Goal: Task Accomplishment & Management: Manage account settings

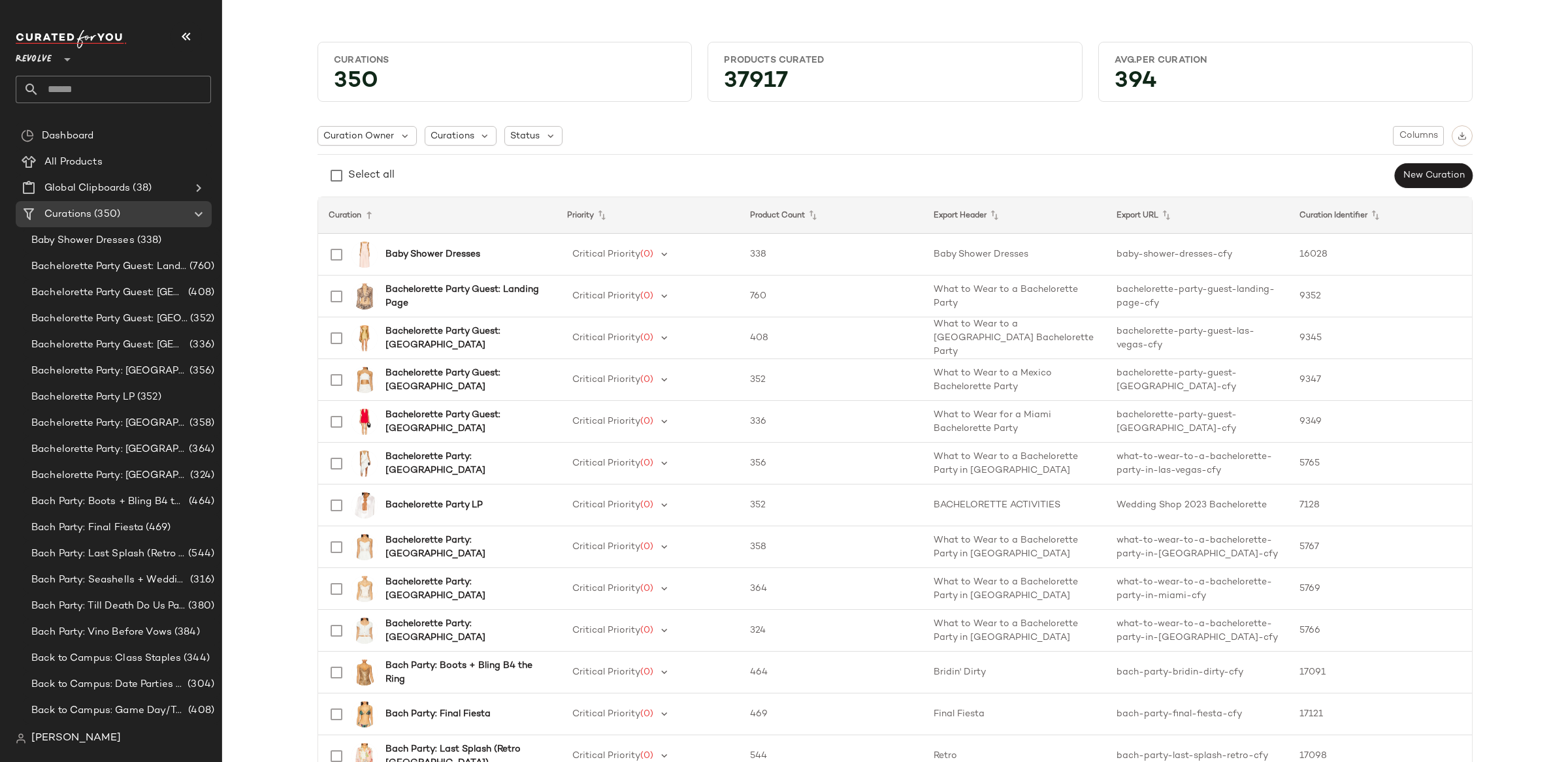
click at [67, 53] on icon at bounding box center [67, 59] width 15 height 15
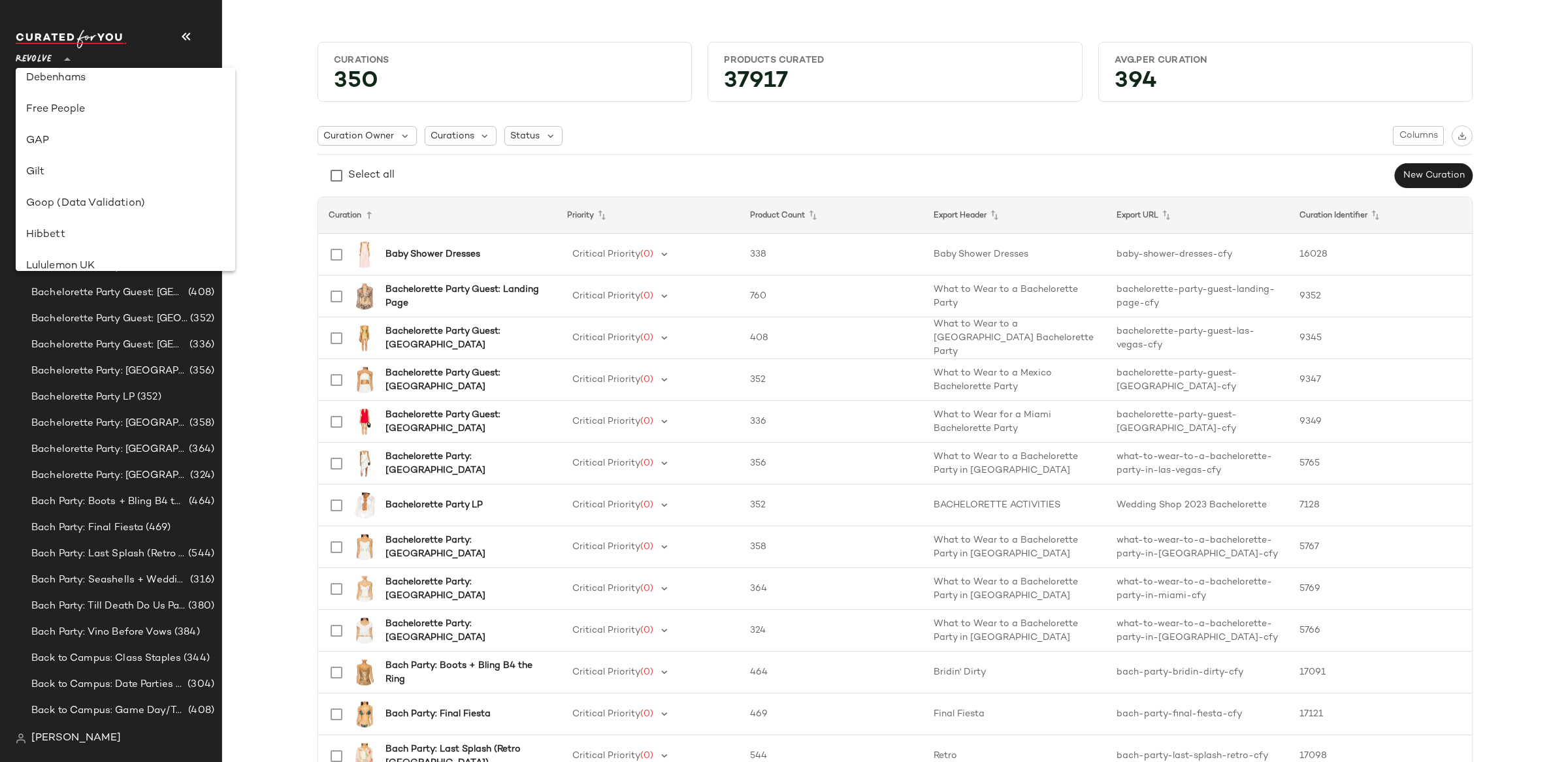
scroll to position [263, 0]
click at [90, 145] on div "GAP" at bounding box center [125, 139] width 199 height 15
type input "**"
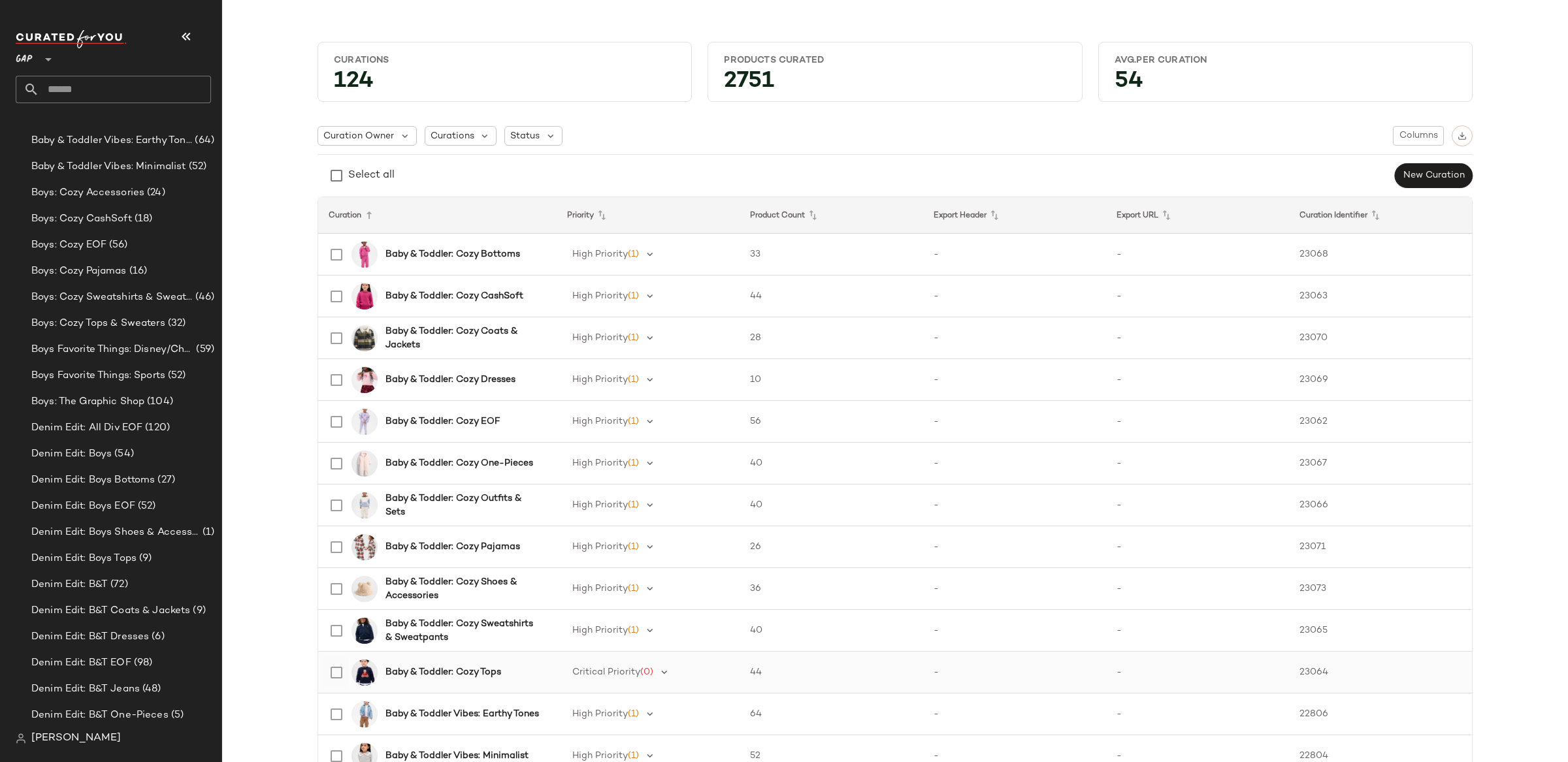
scroll to position [370, 0]
click at [175, 416] on div "Gift Shop: Boys: Festive PJs (20)" at bounding box center [121, 425] width 196 height 26
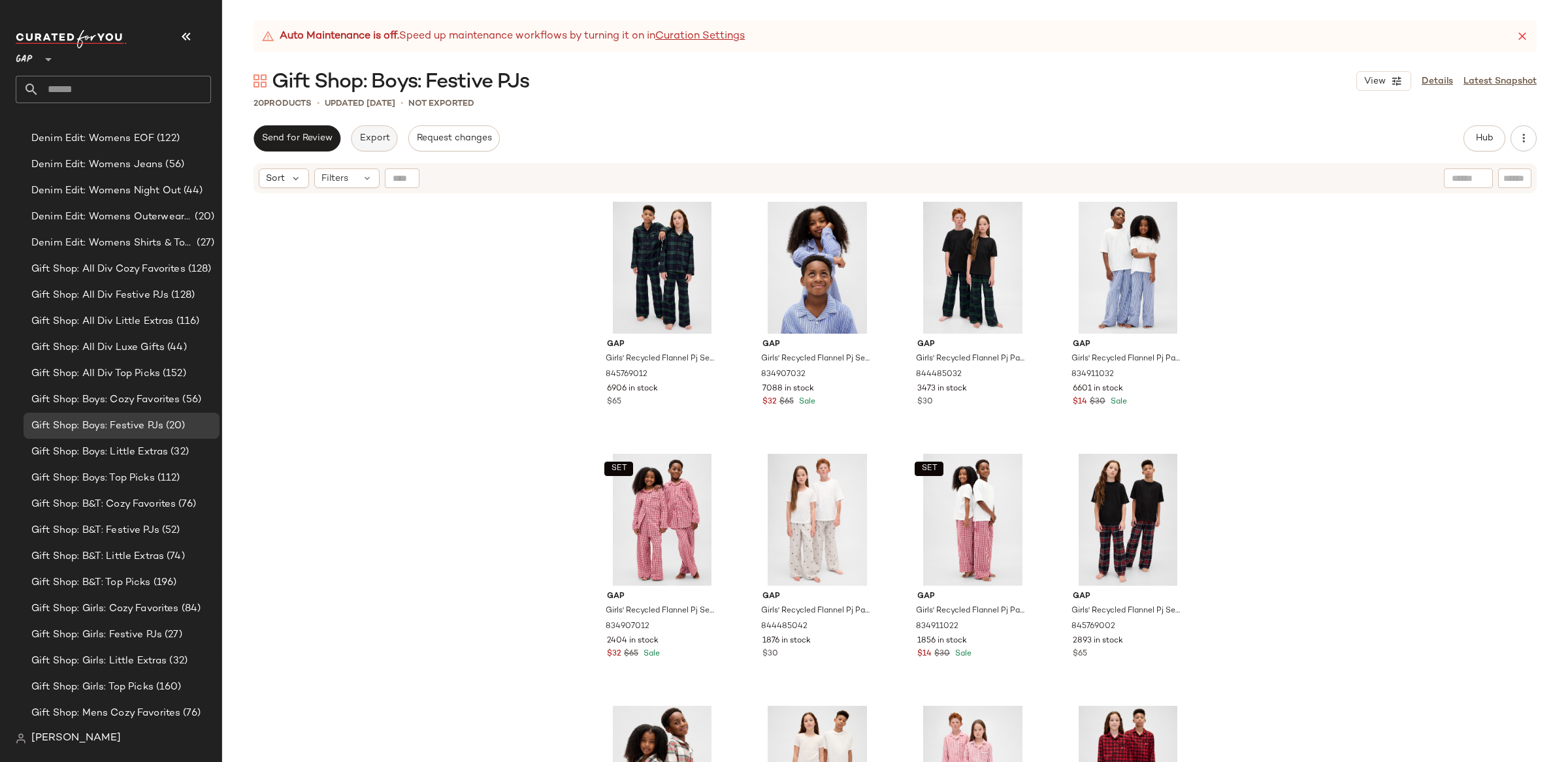
click at [373, 135] on span "Export" at bounding box center [374, 138] width 31 height 11
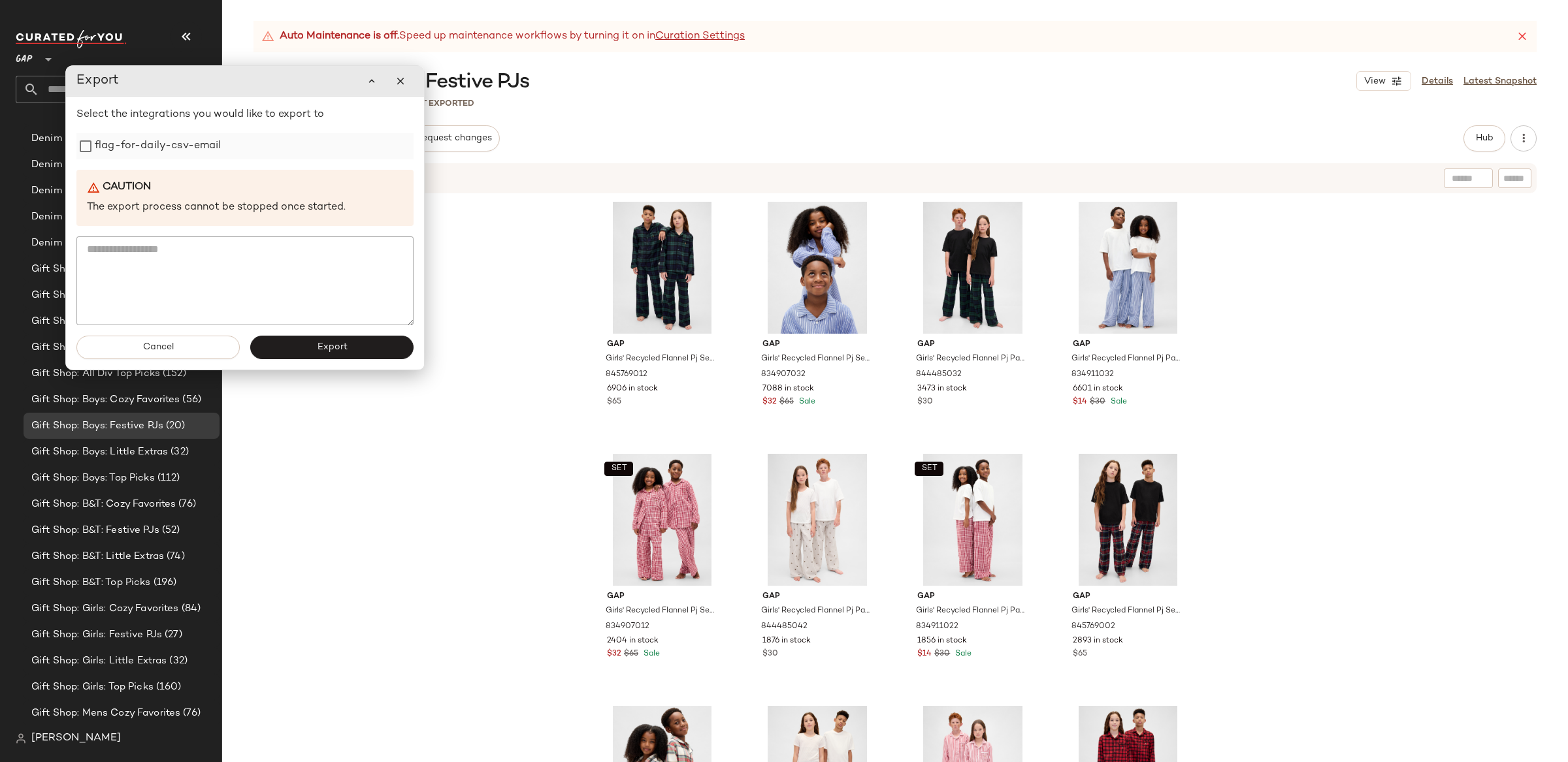
click at [134, 153] on label "flag-for-daily-csv-email" at bounding box center [158, 146] width 127 height 26
drag, startPoint x: 346, startPoint y: 350, endPoint x: 339, endPoint y: 367, distance: 18.4
click at [346, 350] on span "Export" at bounding box center [331, 347] width 31 height 11
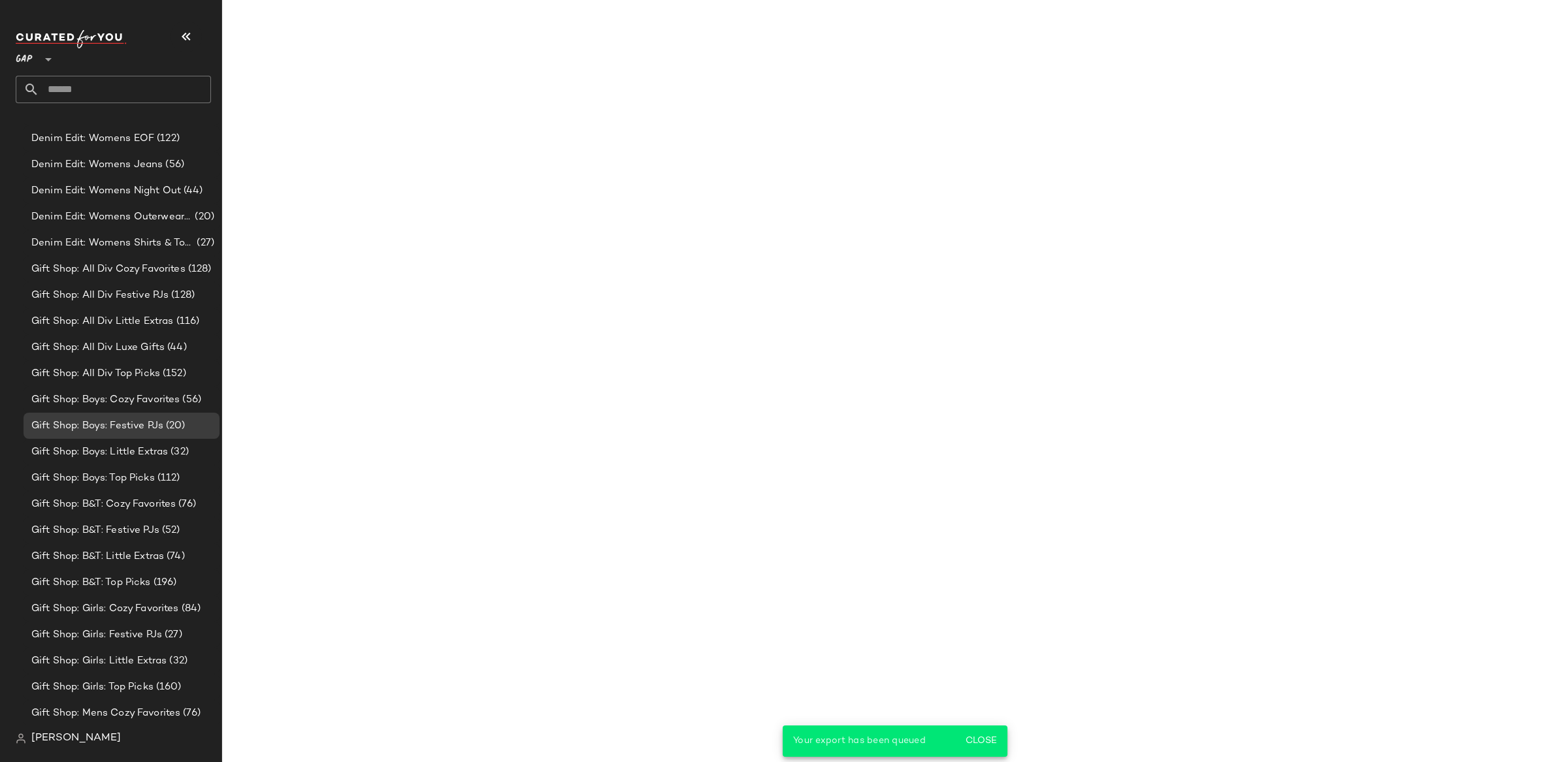
click at [91, 742] on span "[PERSON_NAME]" at bounding box center [76, 738] width 90 height 15
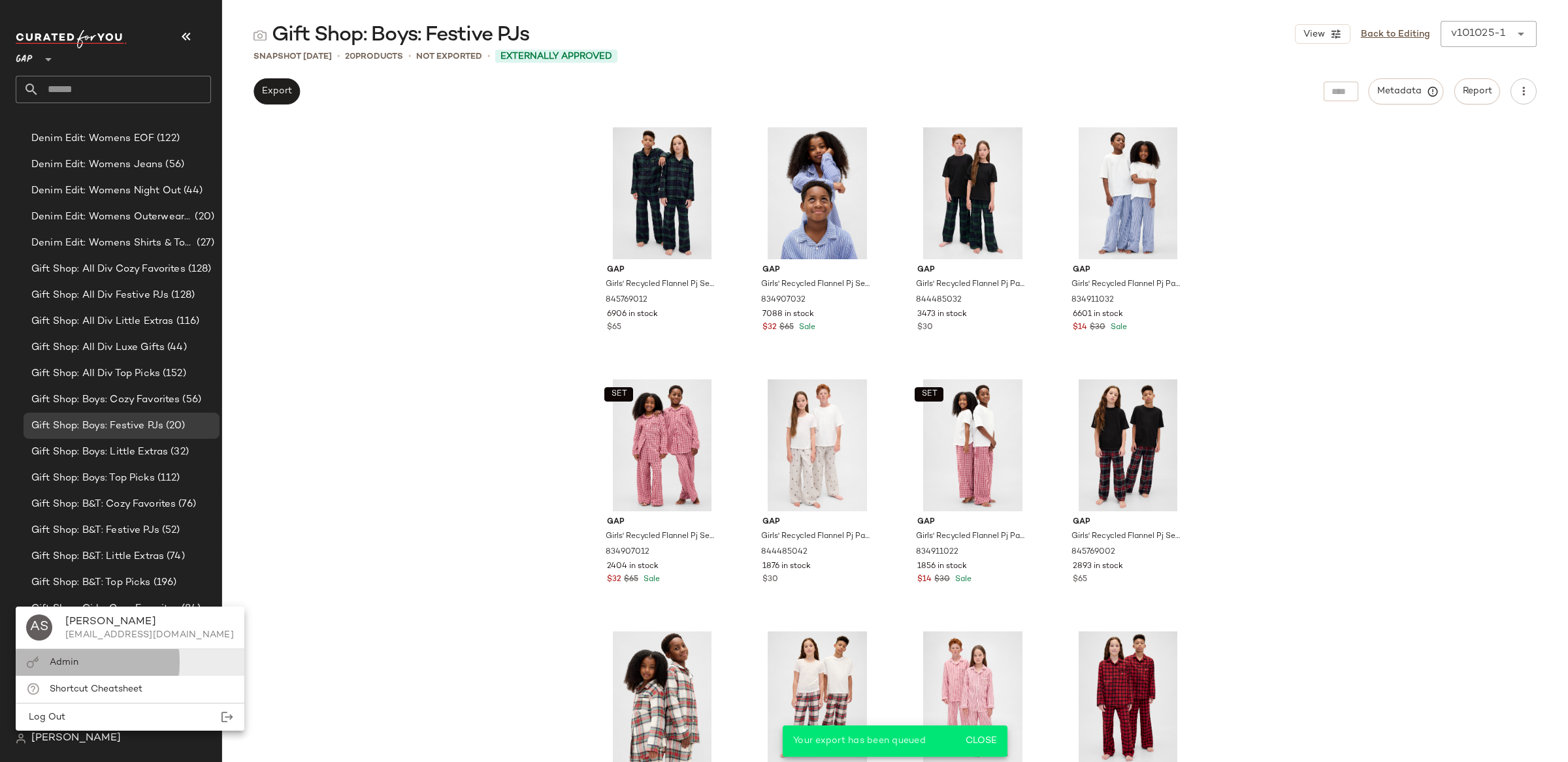
click at [101, 668] on div "Admin" at bounding box center [129, 663] width 228 height 27
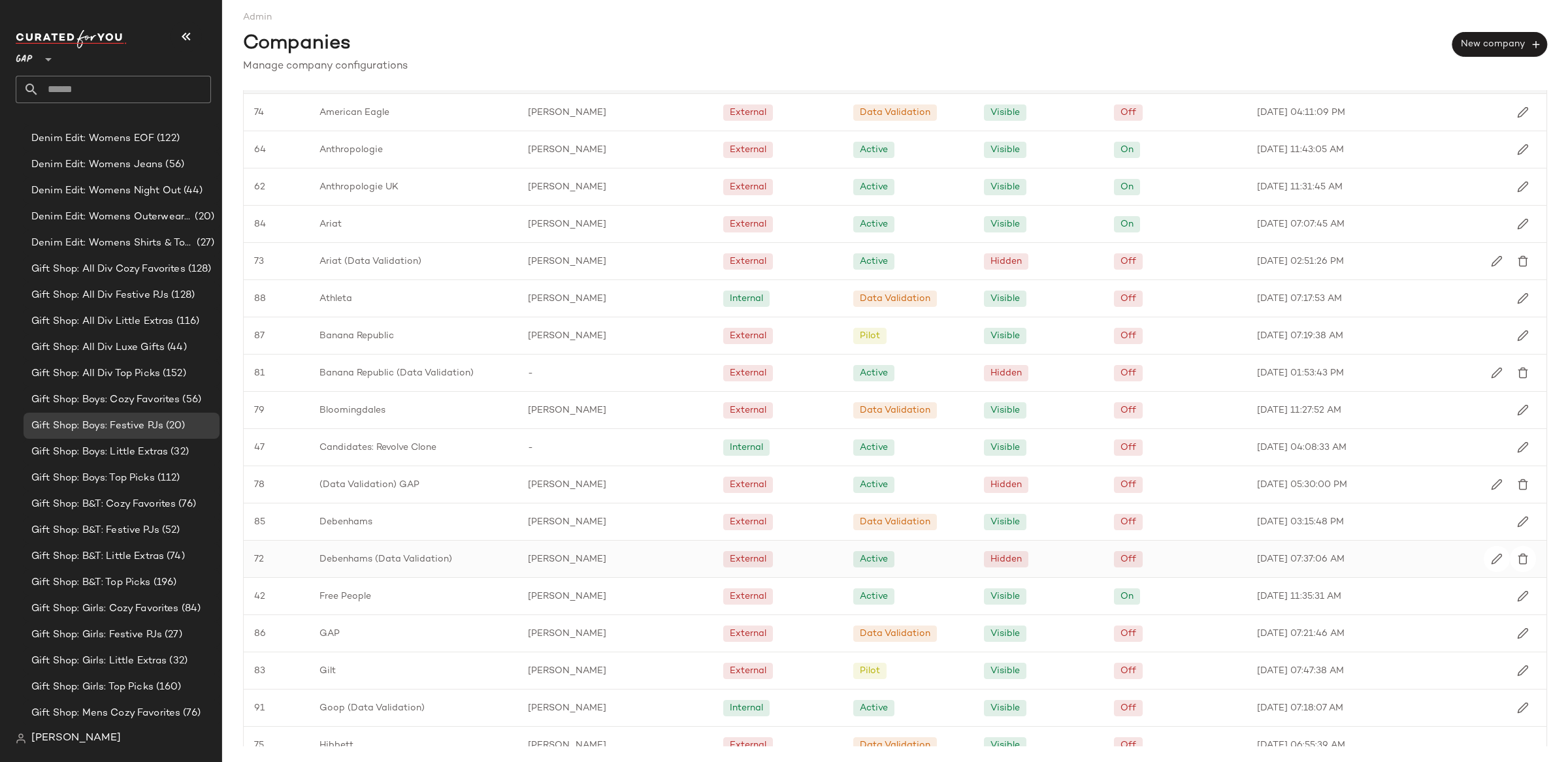
scroll to position [34, 0]
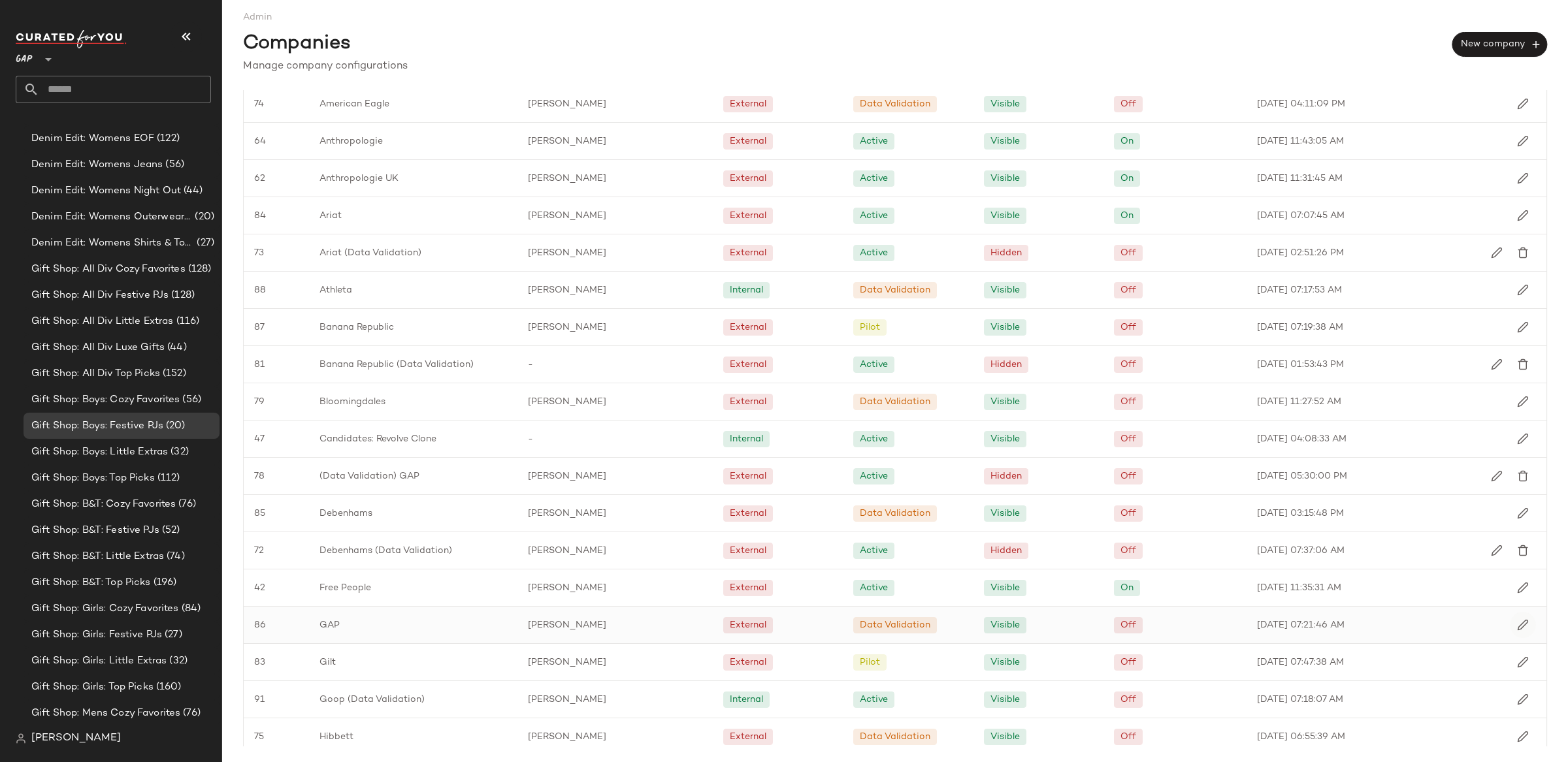
click at [1510, 626] on button "button" at bounding box center [1522, 624] width 26 height 26
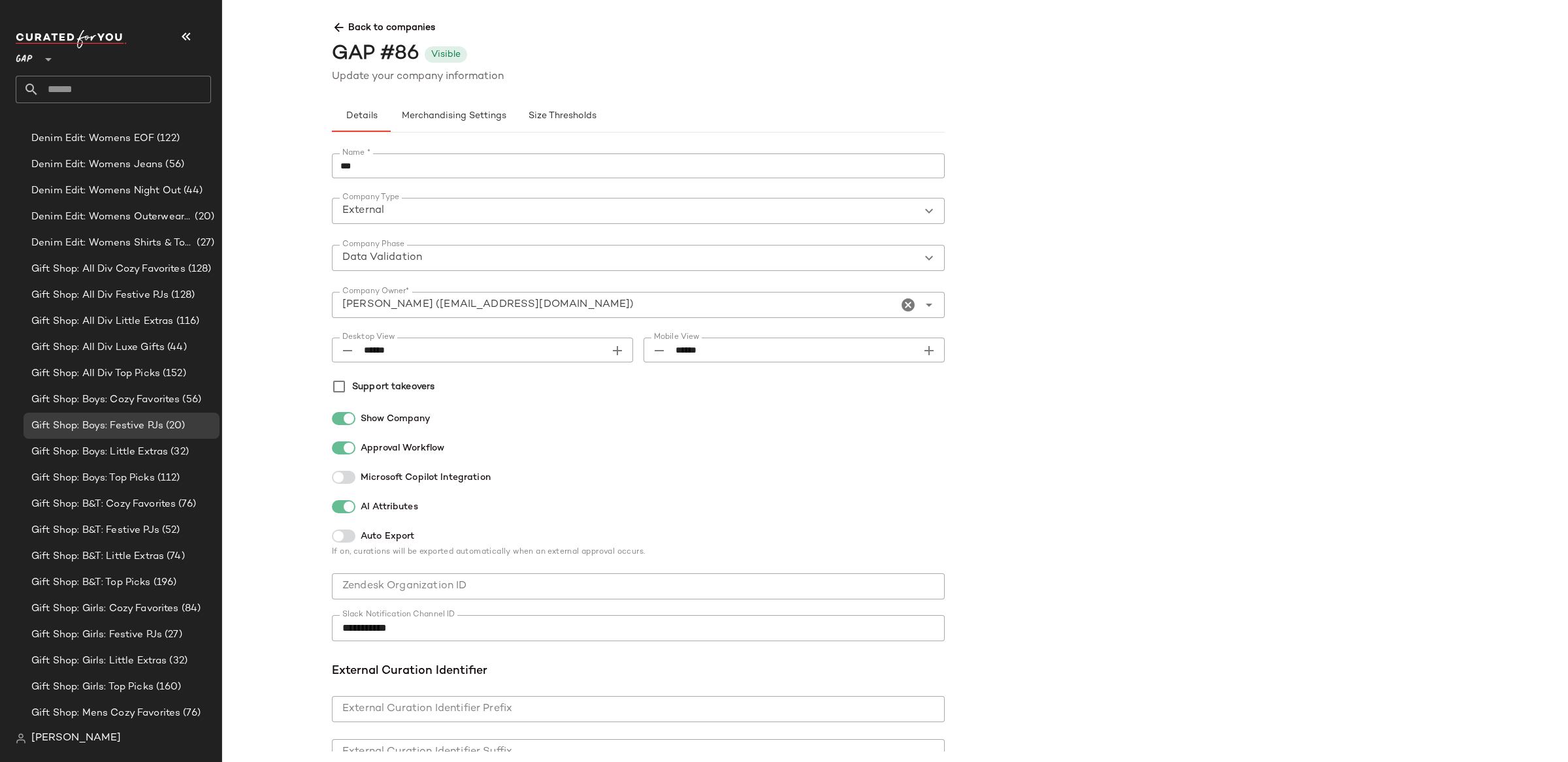
click at [346, 535] on div at bounding box center [343, 537] width 24 height 13
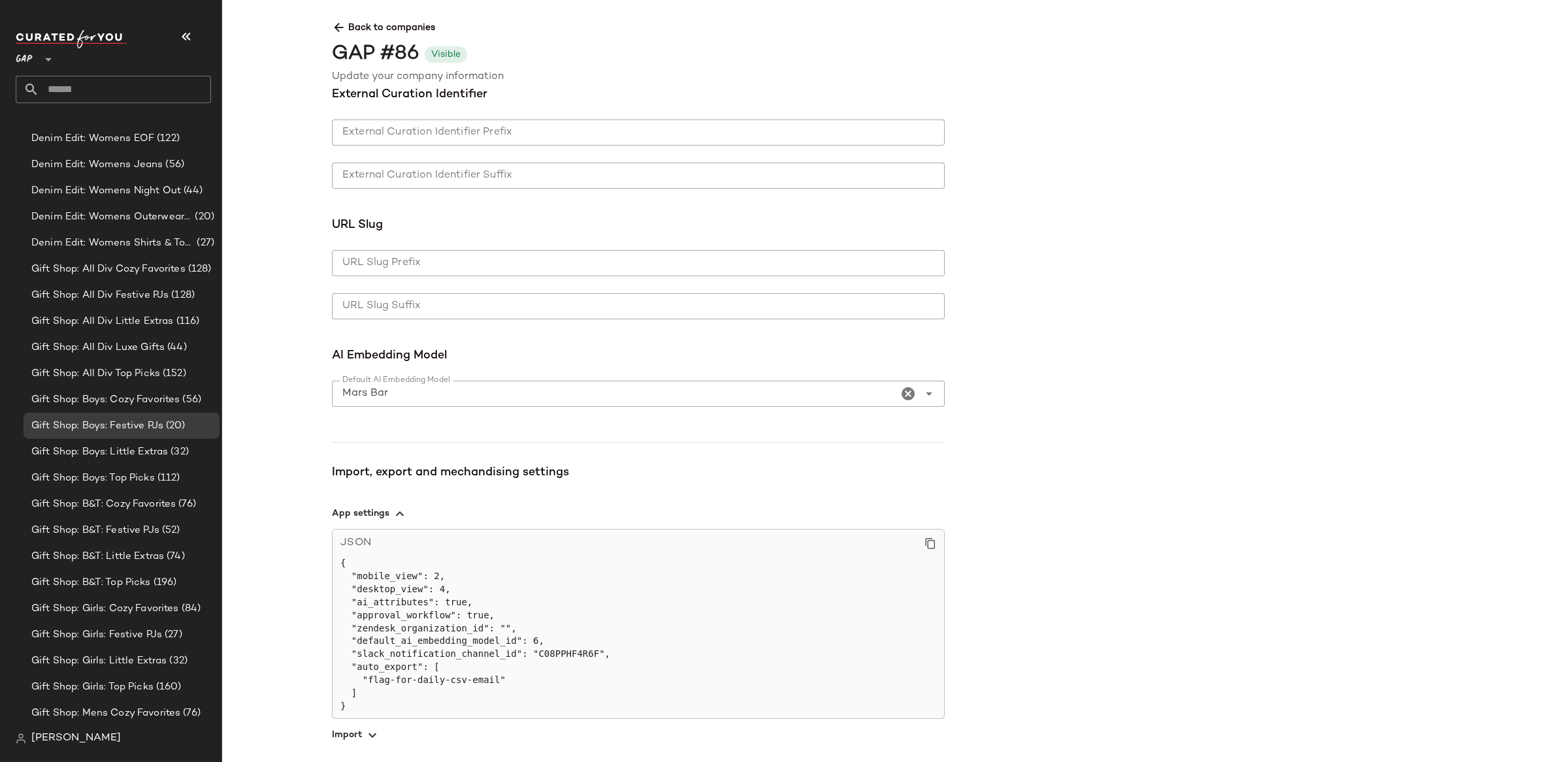
scroll to position [704, 0]
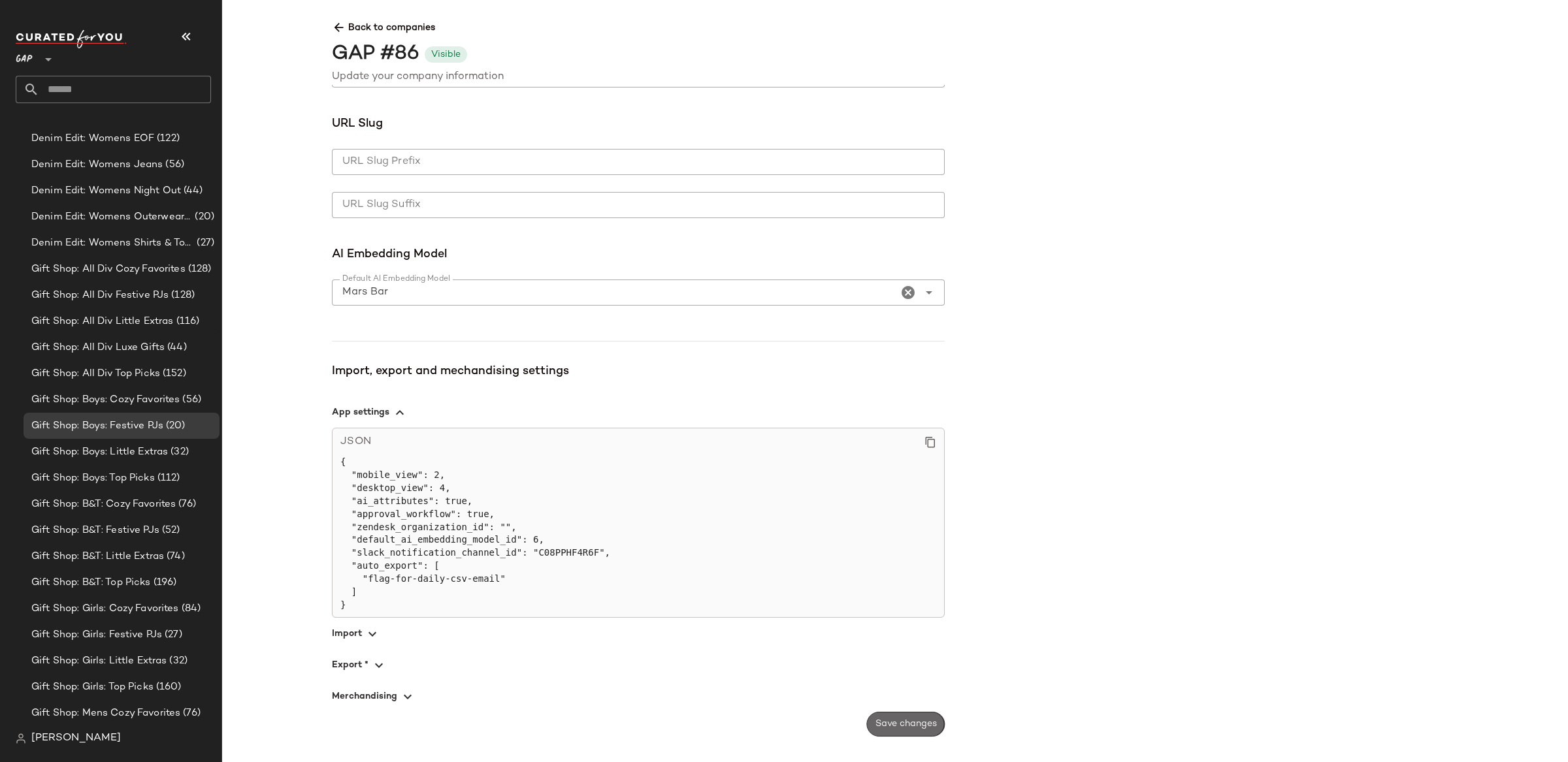
click at [905, 712] on button "Save changes" at bounding box center [905, 725] width 77 height 25
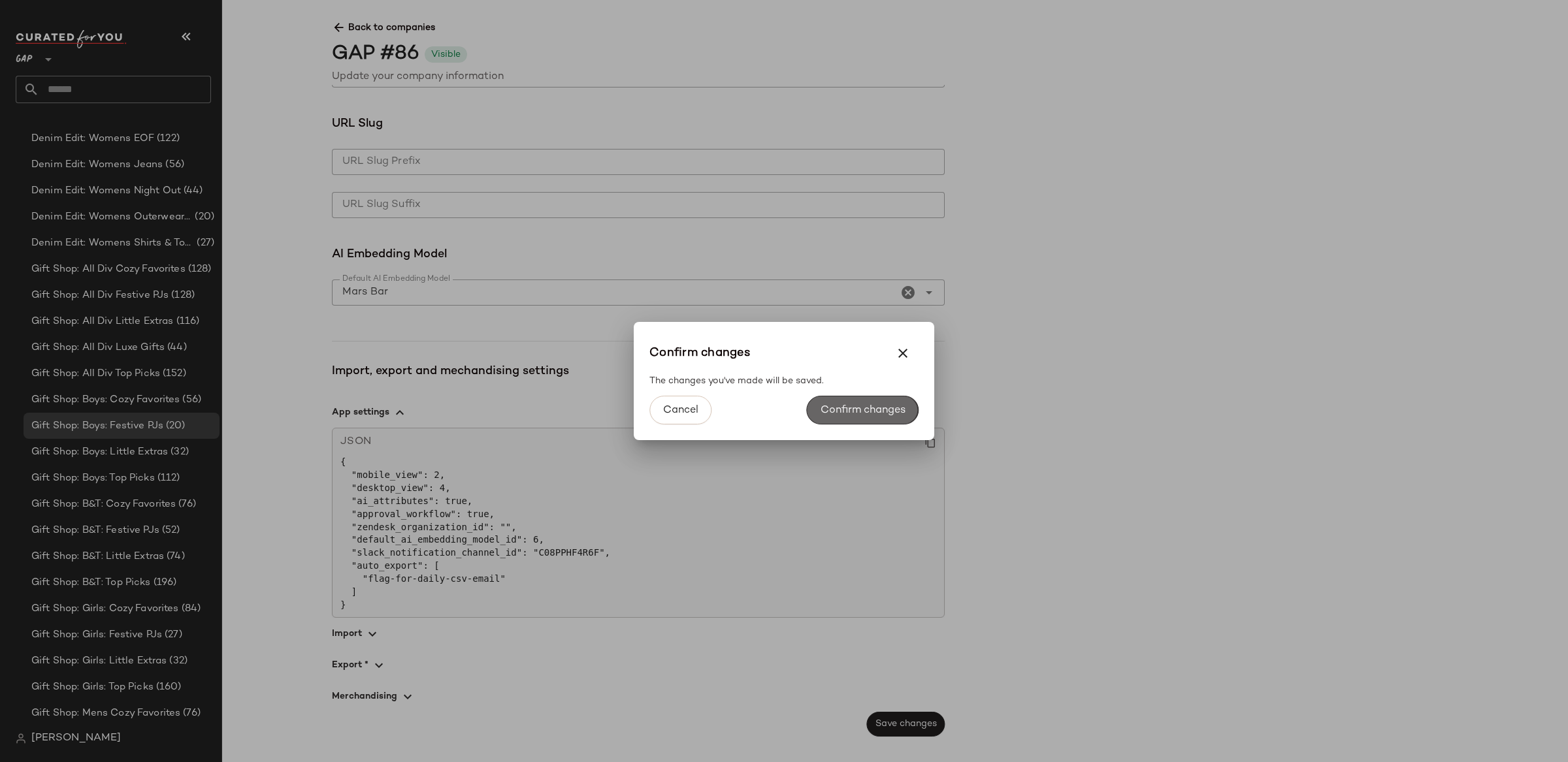
click at [855, 406] on span "Confirm changes" at bounding box center [862, 410] width 86 height 12
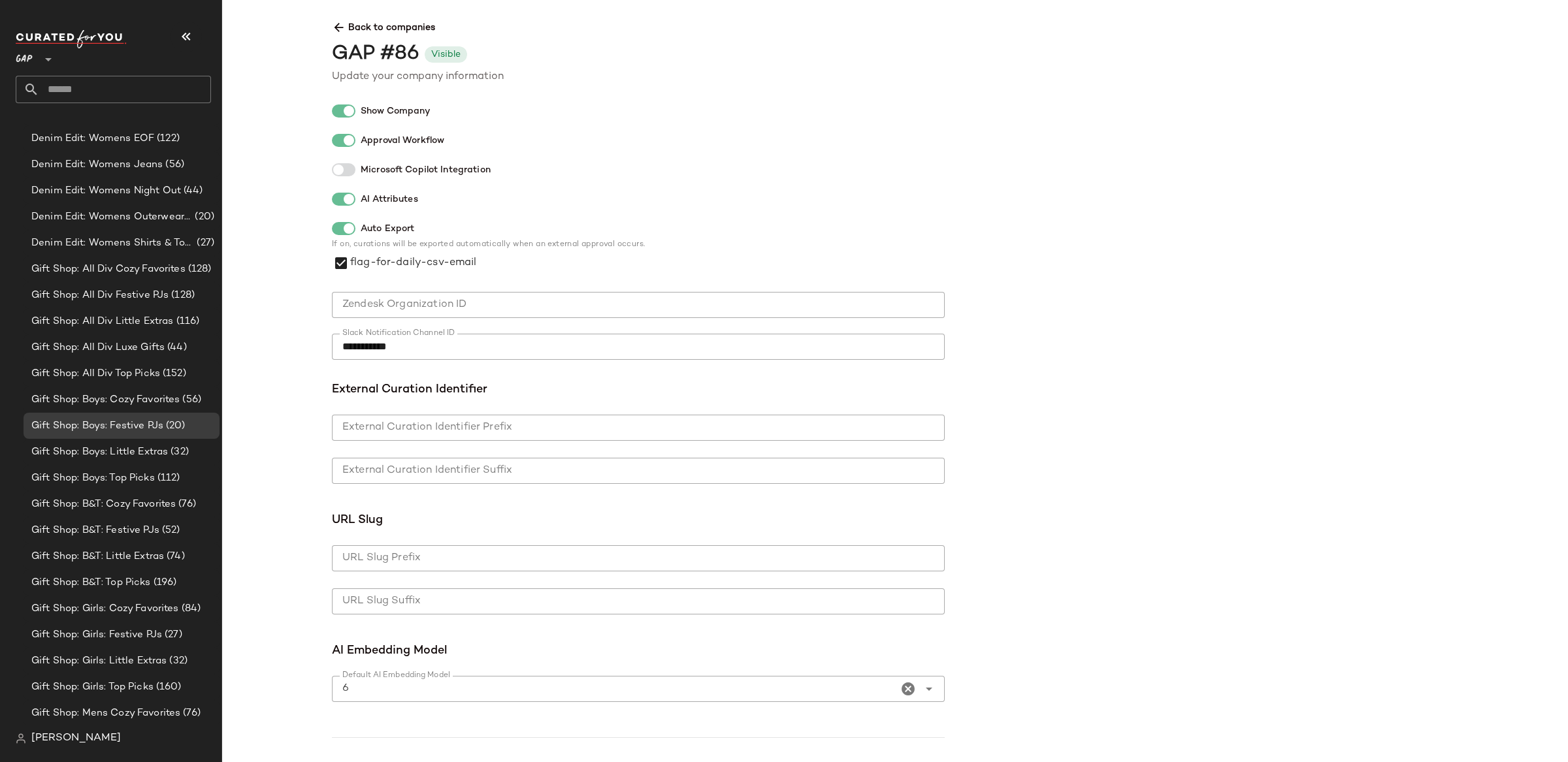
scroll to position [116, 0]
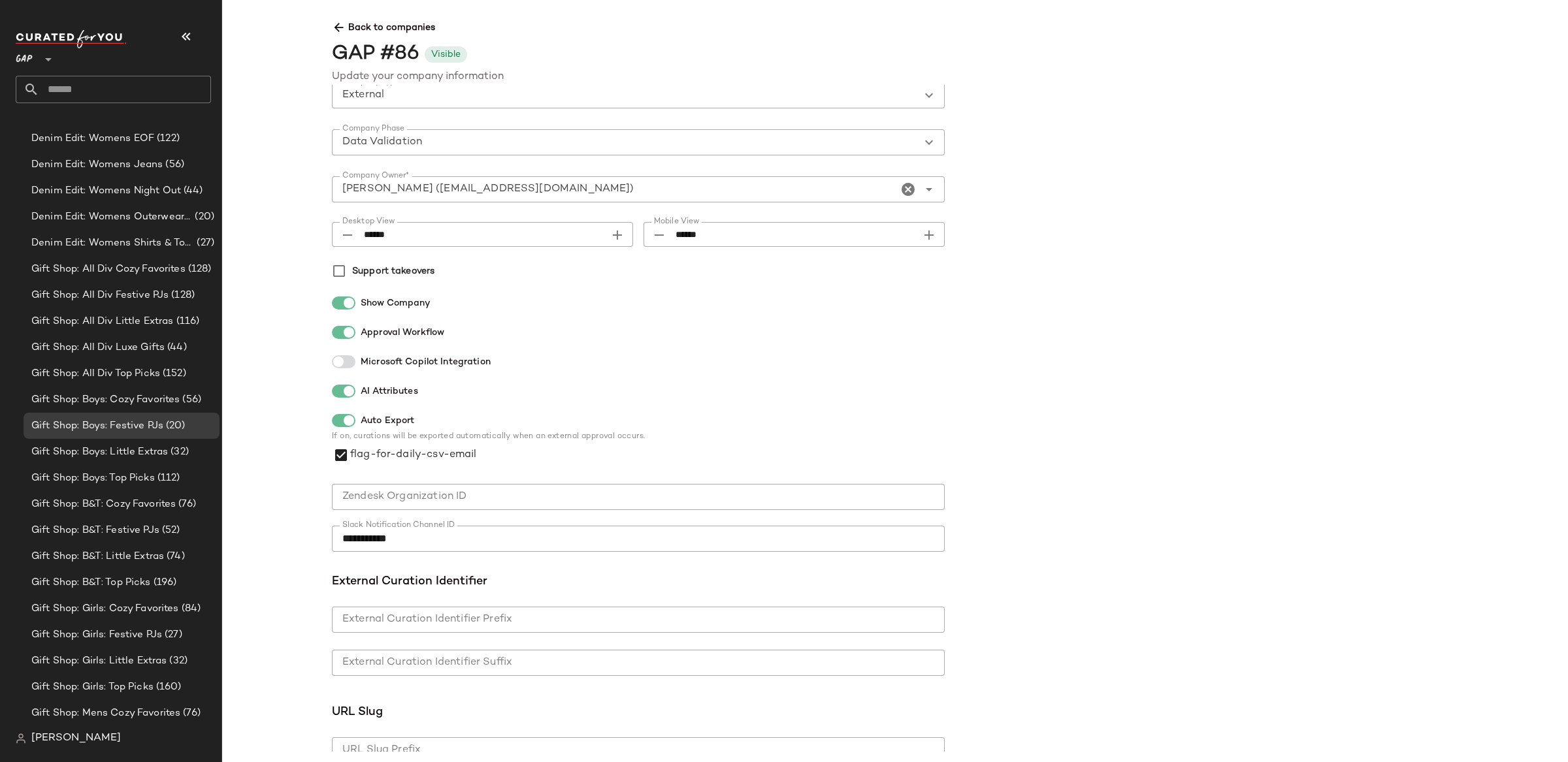
click at [338, 26] on icon at bounding box center [338, 28] width 13 height 13
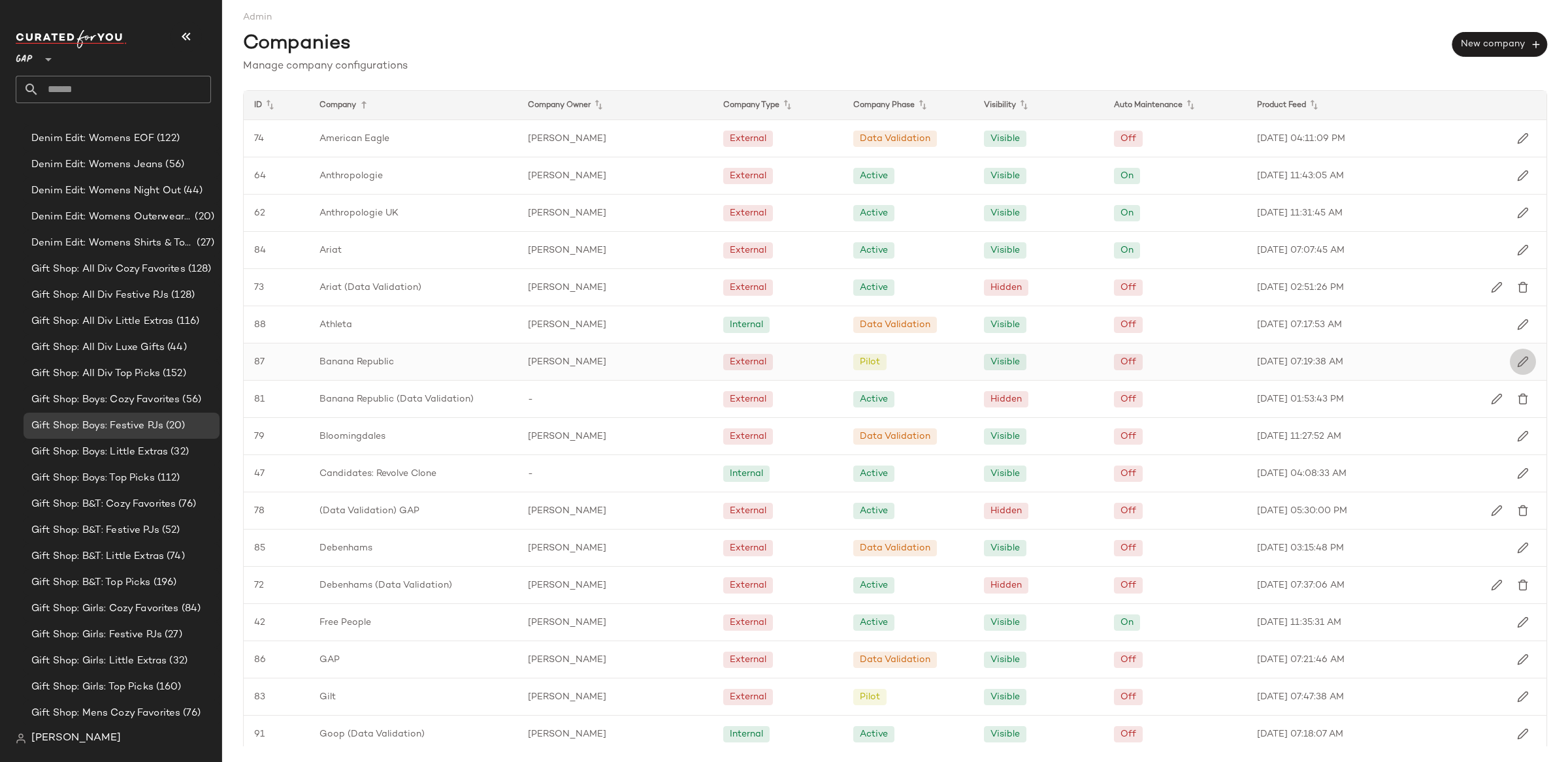
click at [1520, 361] on img "button" at bounding box center [1522, 362] width 11 height 11
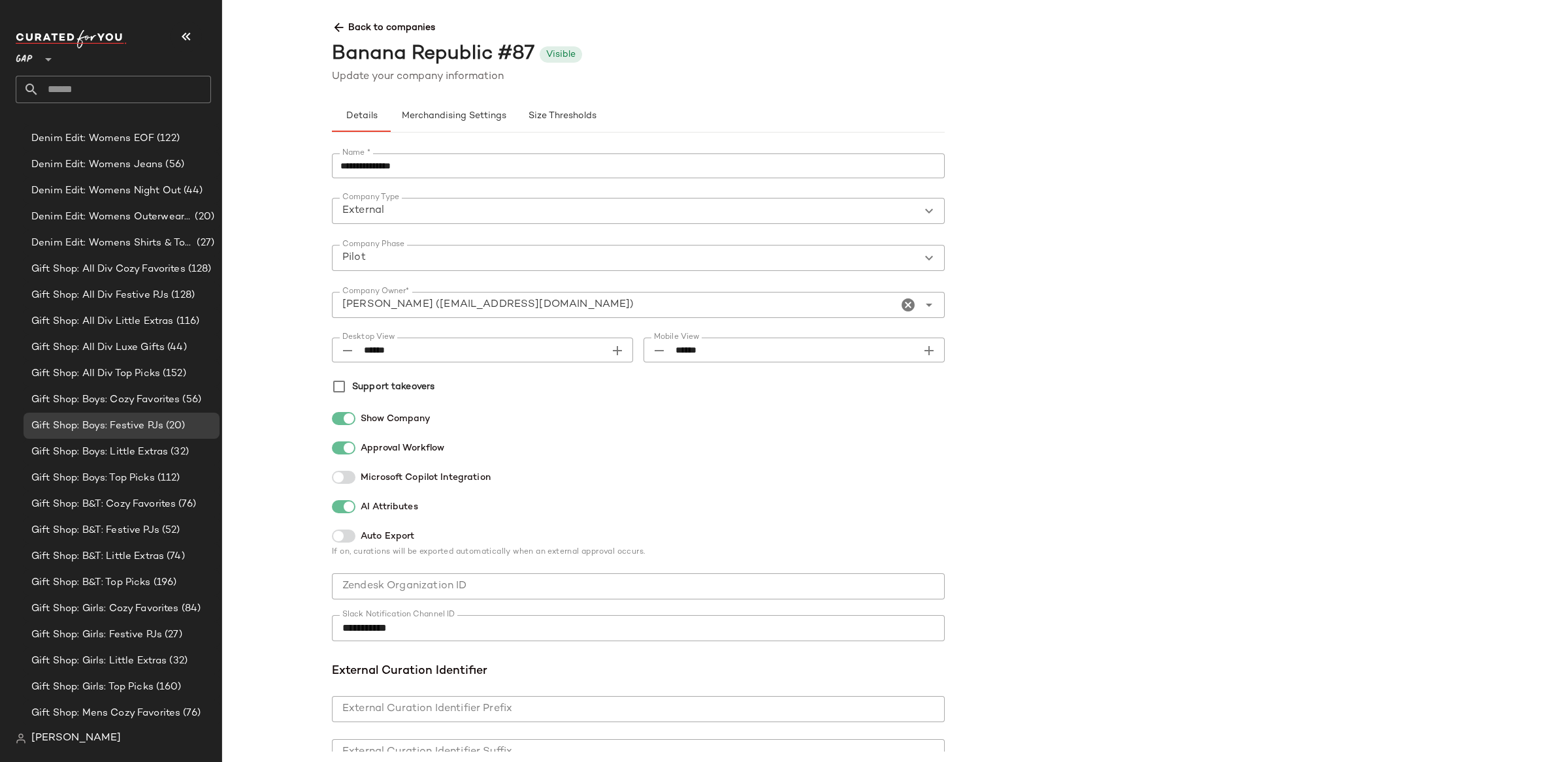
click at [348, 539] on div at bounding box center [343, 537] width 24 height 13
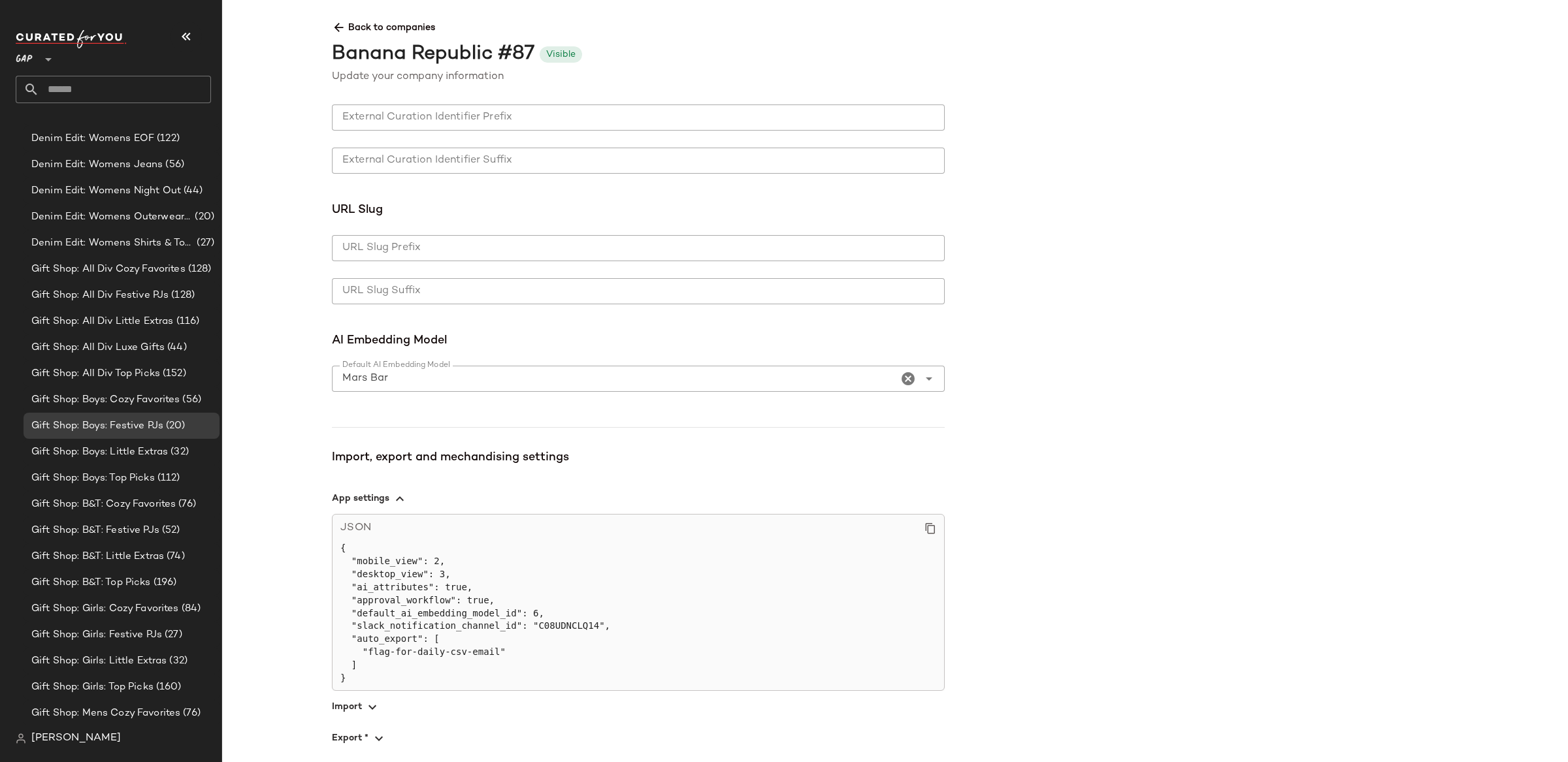
scroll to position [691, 0]
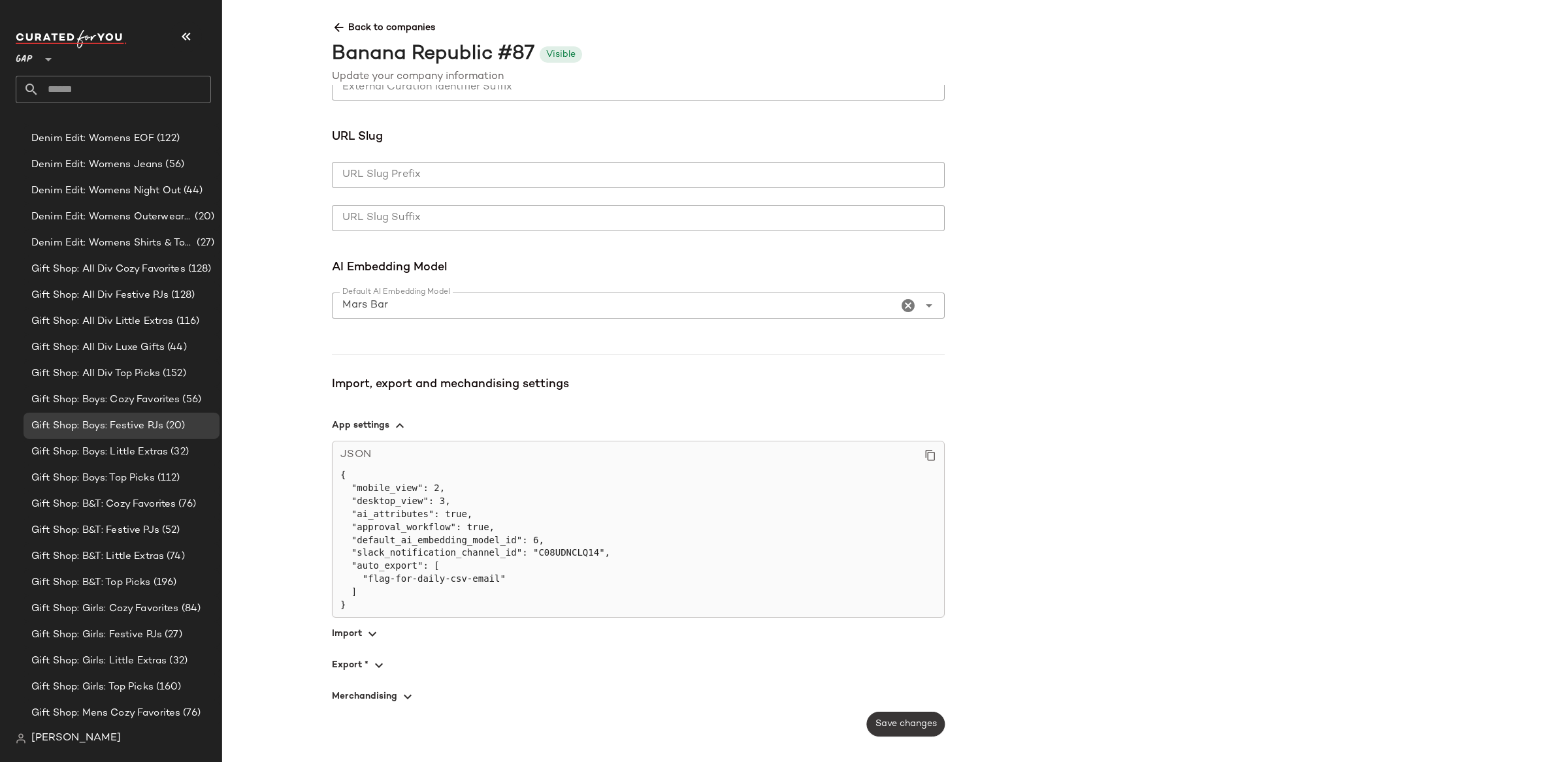
click at [923, 729] on span "Save changes" at bounding box center [905, 724] width 62 height 11
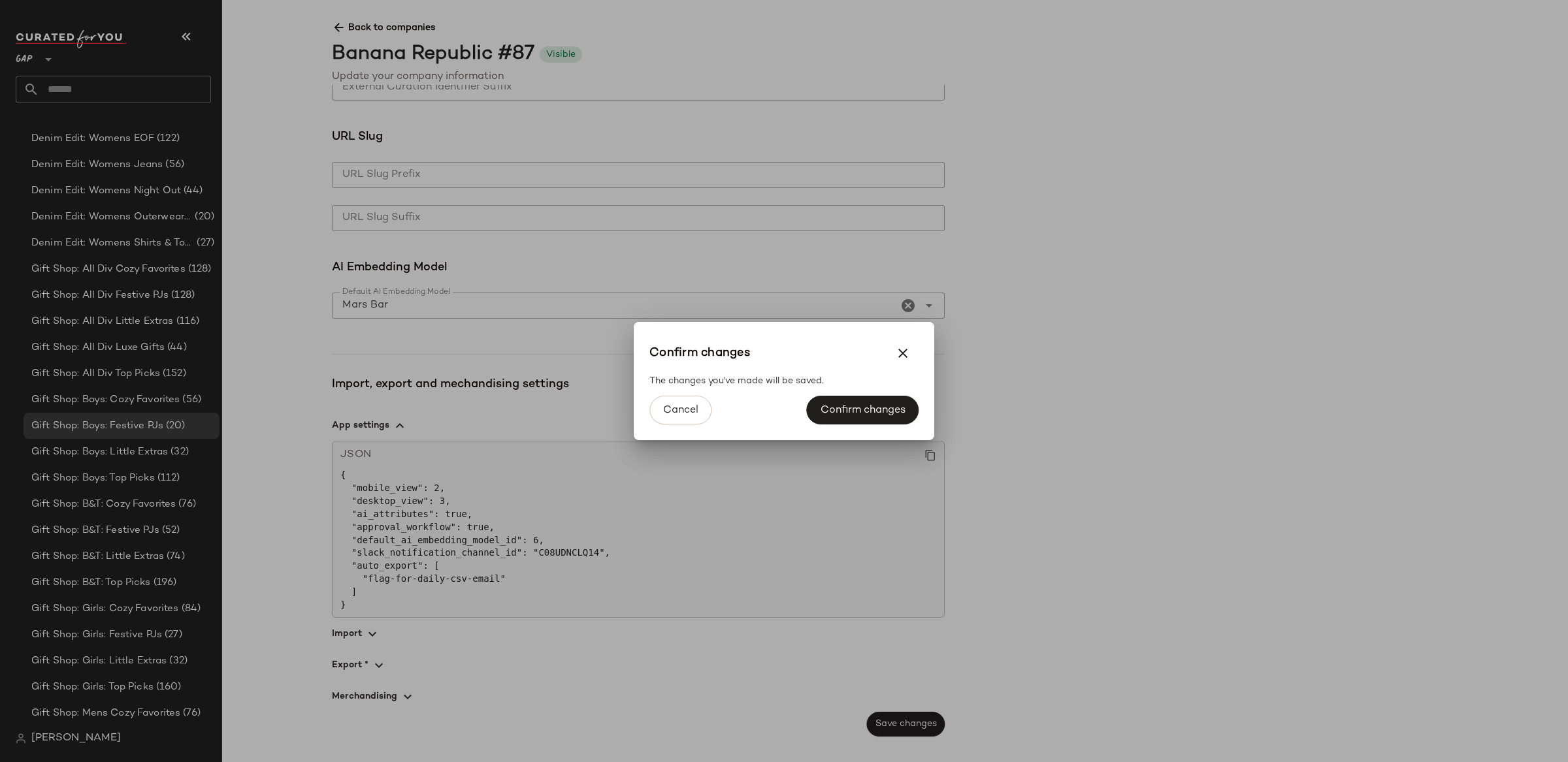
click at [880, 417] on button "Confirm changes" at bounding box center [862, 410] width 112 height 29
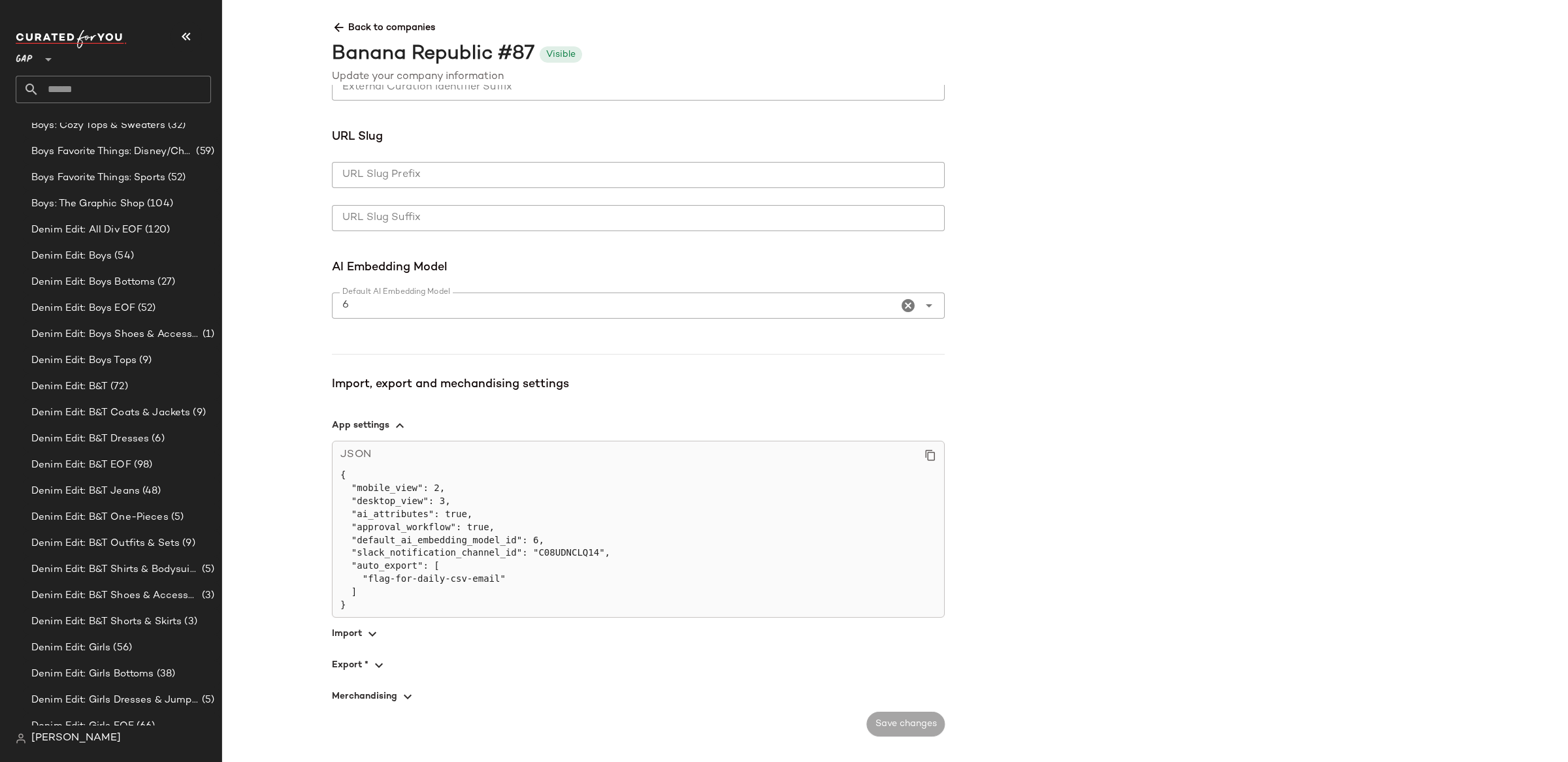
scroll to position [0, 0]
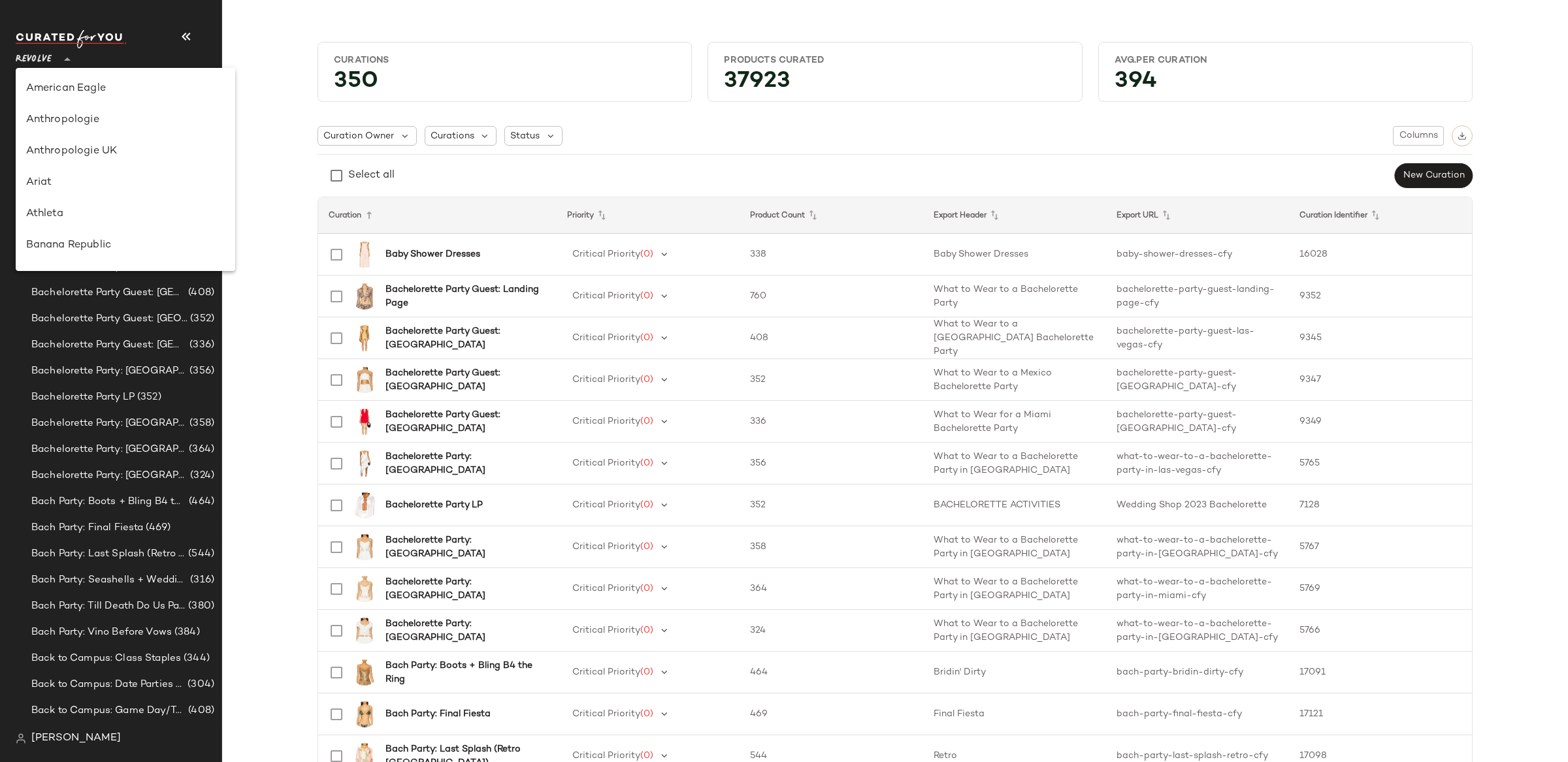
drag, startPoint x: 40, startPoint y: 63, endPoint x: 50, endPoint y: 88, distance: 26.9
click at [40, 63] on span "Revolve" at bounding box center [33, 56] width 36 height 24
click at [117, 185] on div "Lulus" at bounding box center [125, 186] width 199 height 15
type input "**"
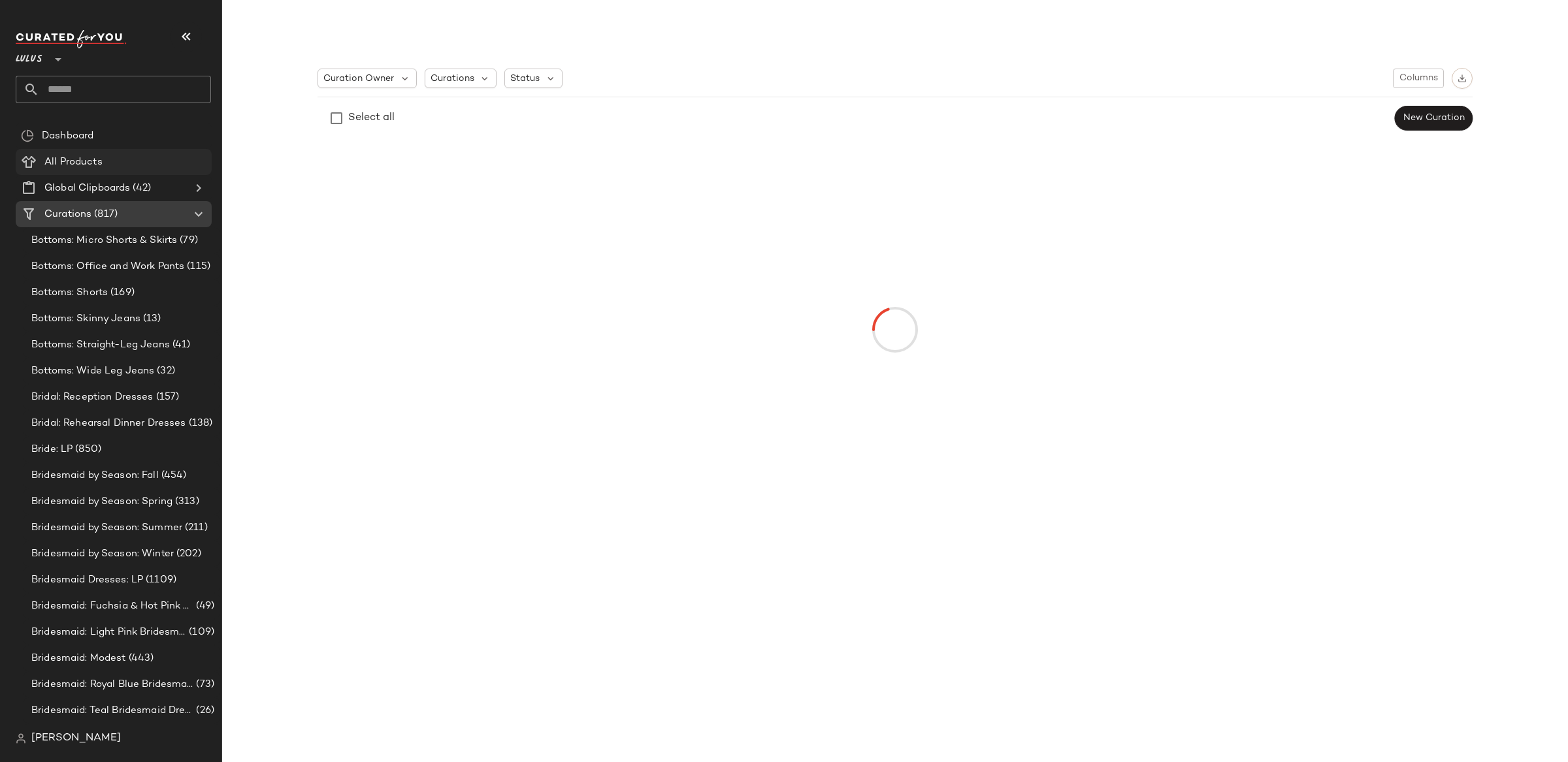
click at [99, 163] on span "All Products" at bounding box center [74, 162] width 58 height 15
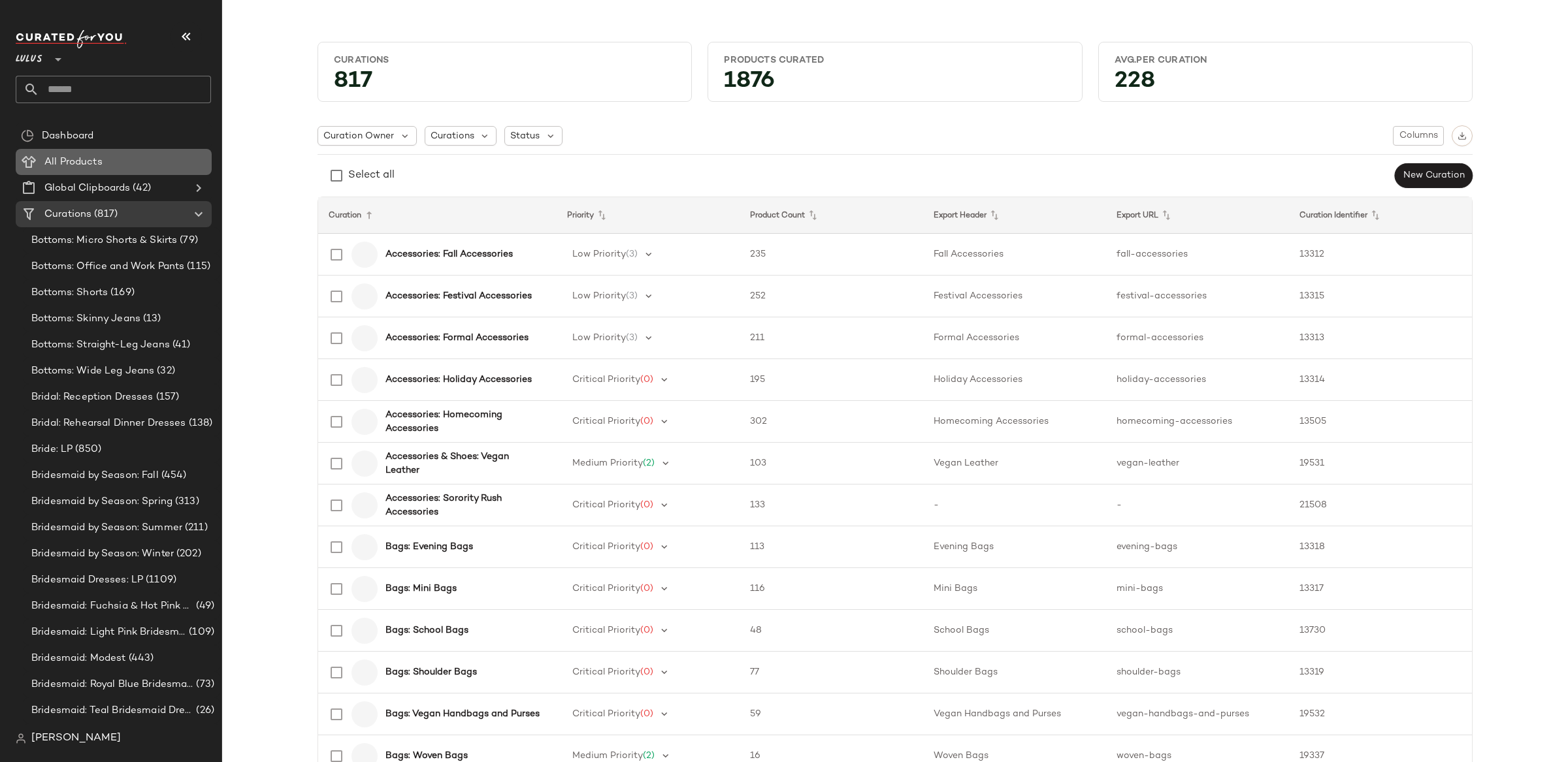
scroll to position [1, 0]
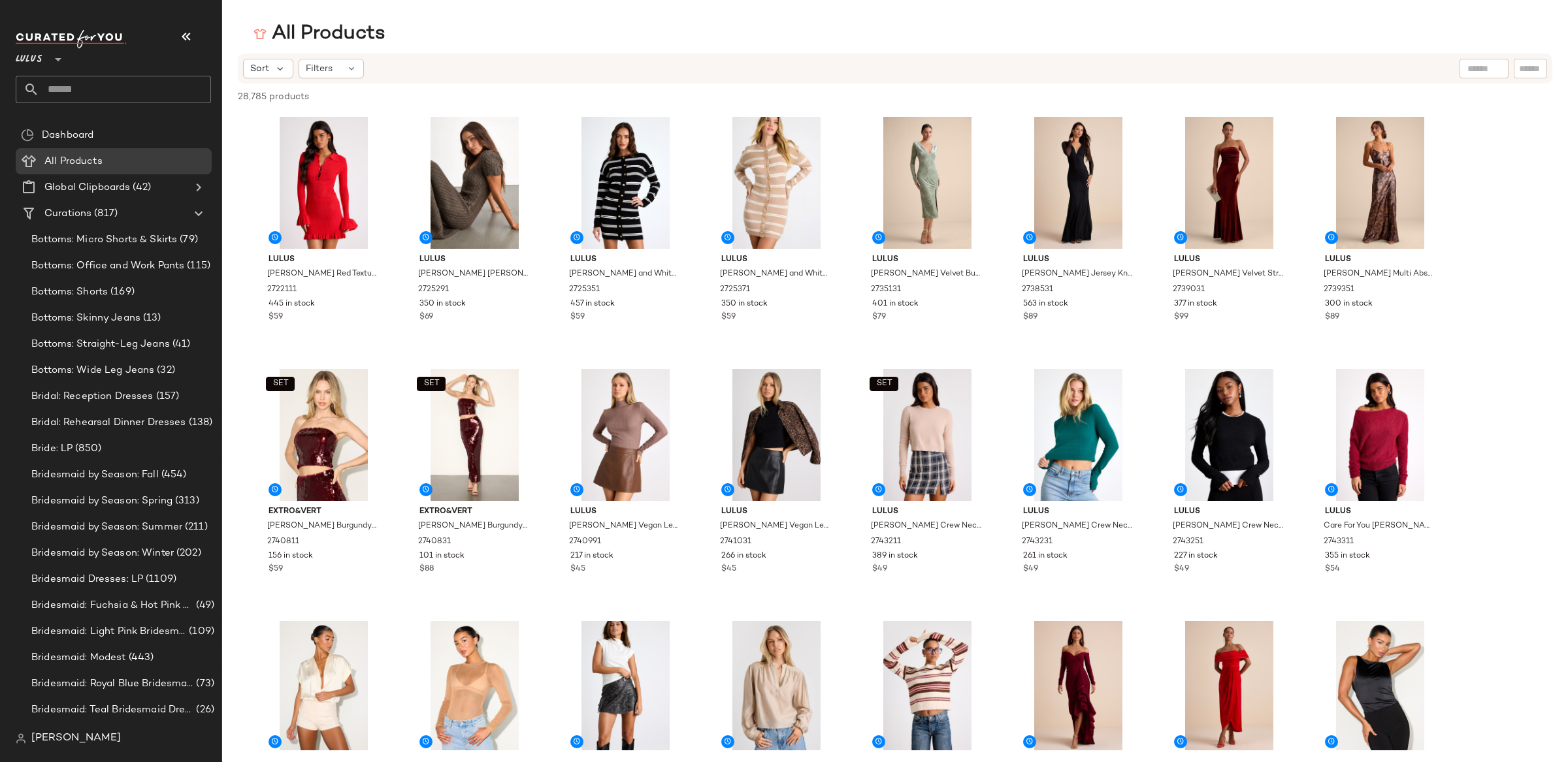
click at [1536, 65] on input "text" at bounding box center [1530, 69] width 23 height 13
paste input "*******"
type input "*******"
